Goal: Information Seeking & Learning: Learn about a topic

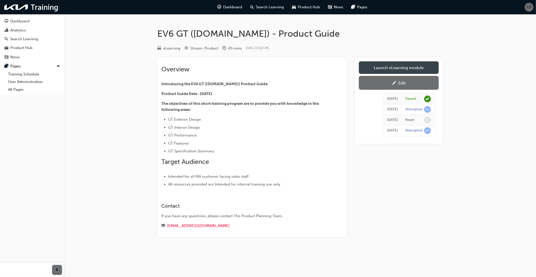
click at [392, 66] on link "Launch eLearning module" at bounding box center [399, 67] width 80 height 13
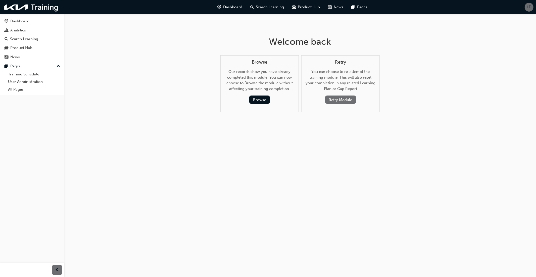
click at [339, 101] on button "Retry Module" at bounding box center [340, 100] width 31 height 8
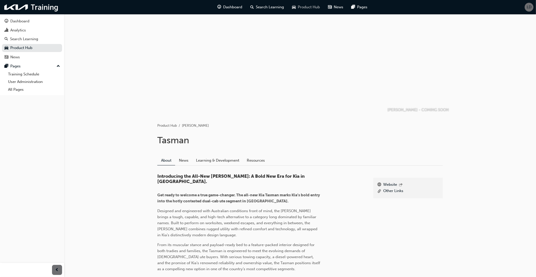
click at [301, 7] on span "Product Hub" at bounding box center [309, 7] width 22 height 6
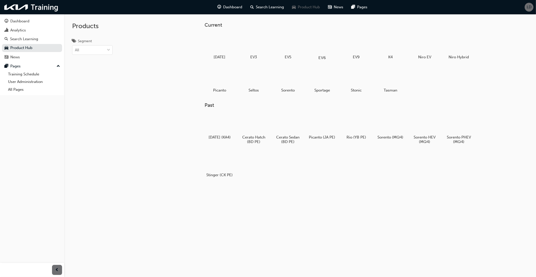
click at [321, 44] on div at bounding box center [322, 43] width 28 height 20
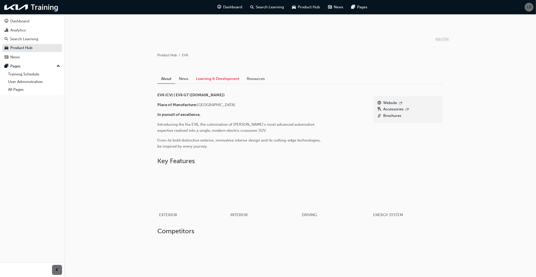
scroll to position [68, 0]
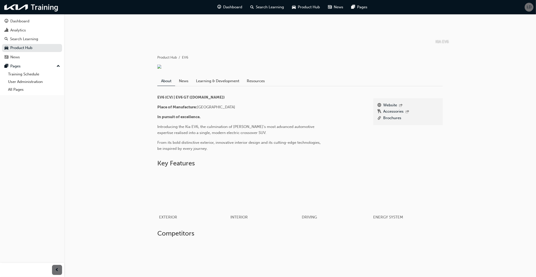
click at [224, 86] on link "Learning & Development" at bounding box center [217, 81] width 51 height 10
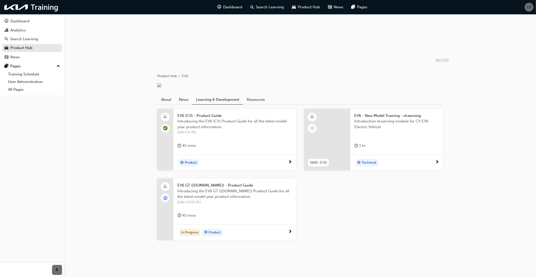
scroll to position [100, 0]
click at [211, 196] on span "Introducing the EV6 GT ([DOMAIN_NAME]) Product Guide for all the latest model y…" at bounding box center [235, 193] width 115 height 11
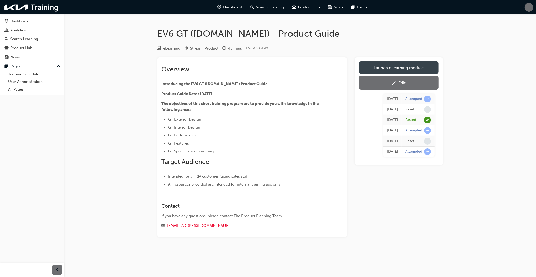
click at [393, 71] on link "Launch eLearning module" at bounding box center [399, 67] width 80 height 13
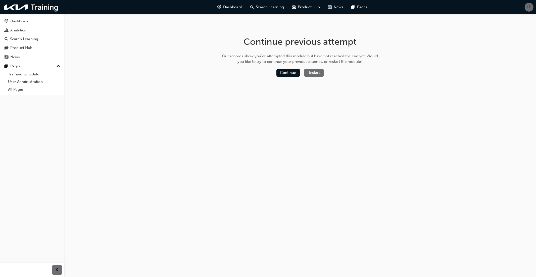
click at [310, 72] on button "Restart" at bounding box center [314, 73] width 20 height 8
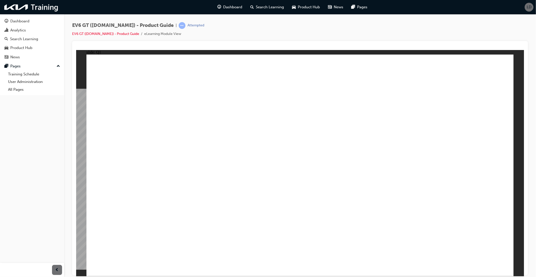
radio input "true"
drag, startPoint x: 379, startPoint y: 190, endPoint x: 393, endPoint y: 205, distance: 20.7
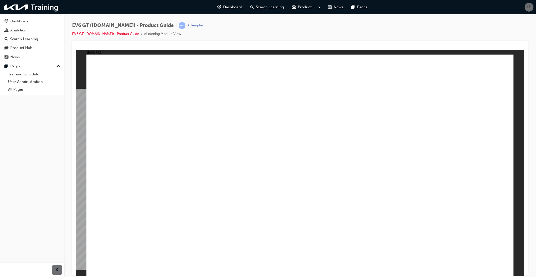
radio input "false"
radio input "true"
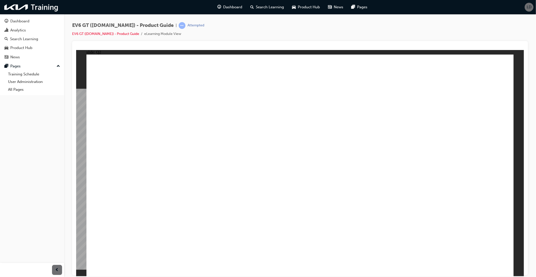
radio input "true"
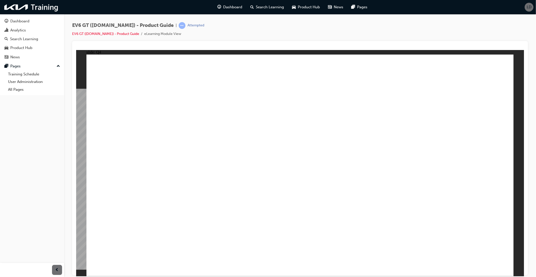
radio input "true"
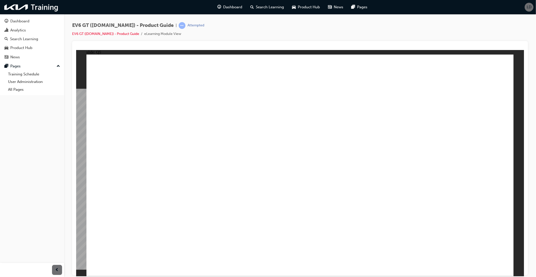
radio input "true"
drag, startPoint x: 337, startPoint y: 161, endPoint x: 345, endPoint y: 175, distance: 15.9
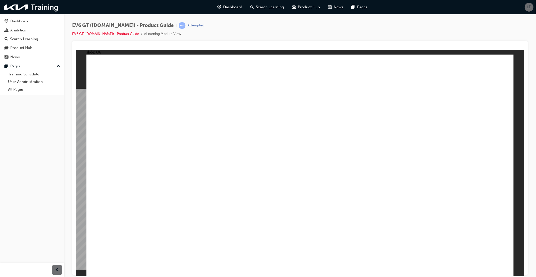
radio input "true"
